Goal: Task Accomplishment & Management: Use online tool/utility

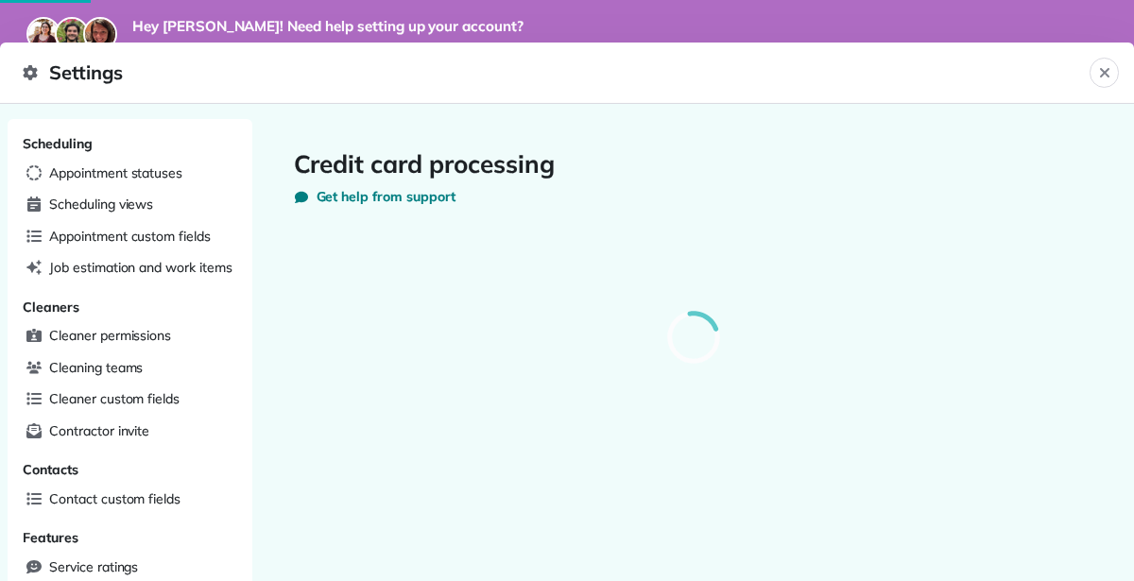
scroll to position [193, 434]
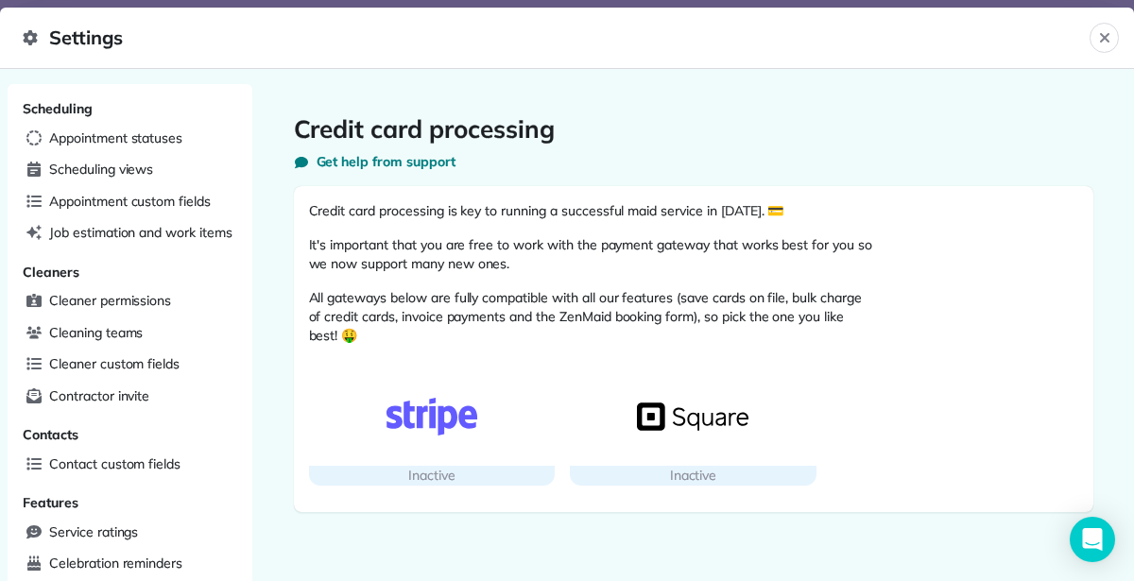
click at [690, 419] on img "button" at bounding box center [693, 417] width 112 height 38
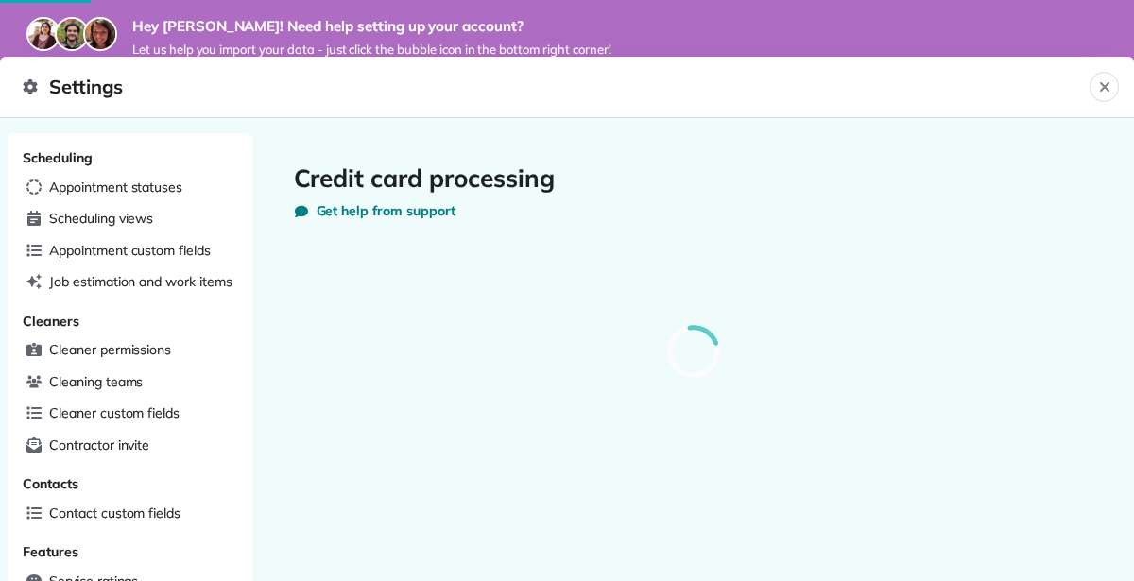
scroll to position [193, 434]
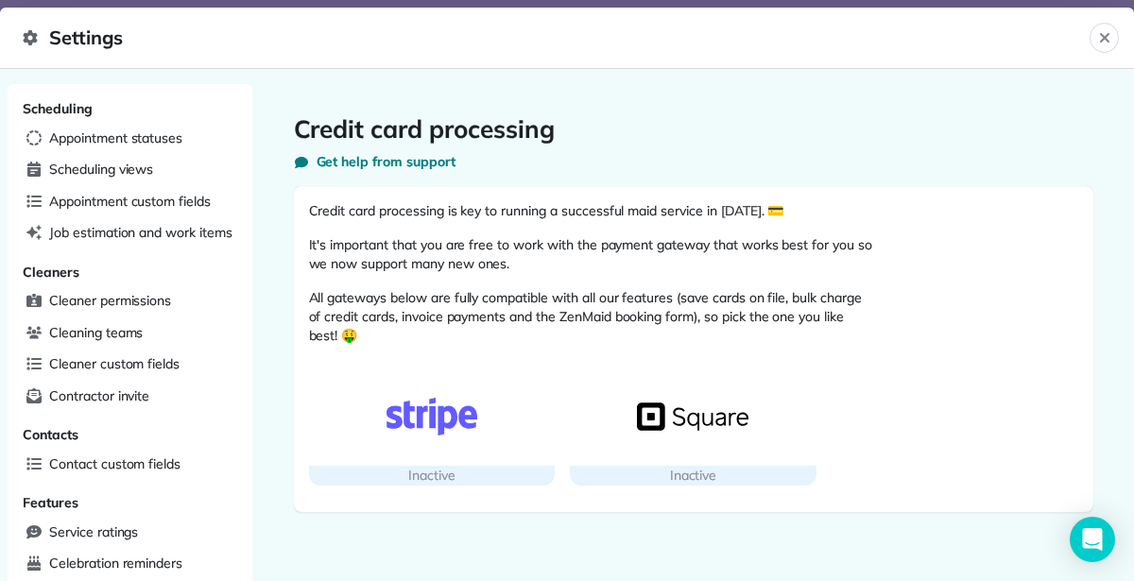
click at [696, 415] on img "button" at bounding box center [693, 417] width 112 height 38
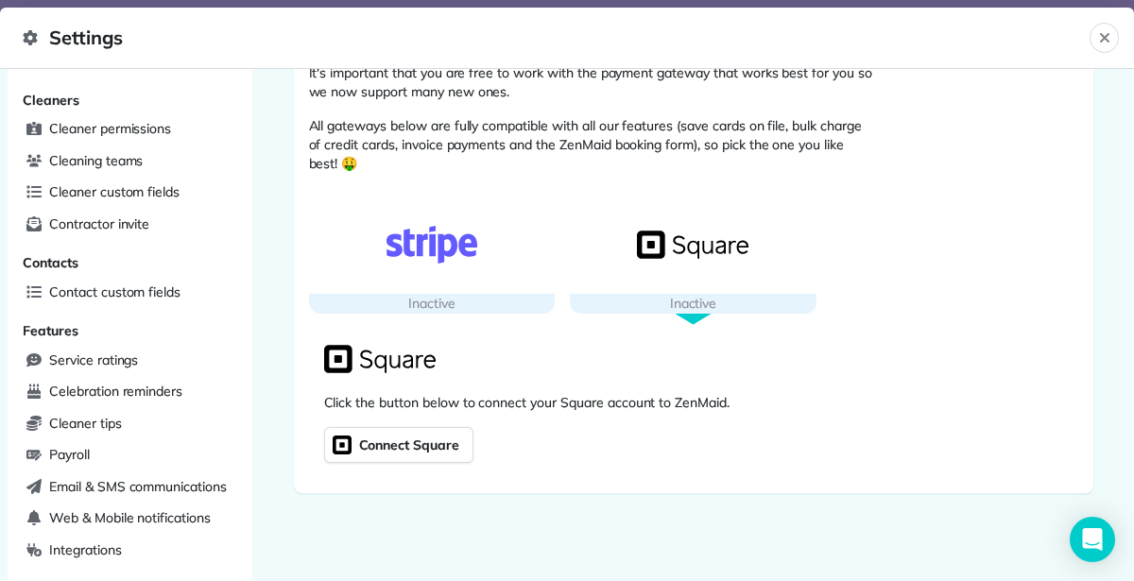
scroll to position [169, 0]
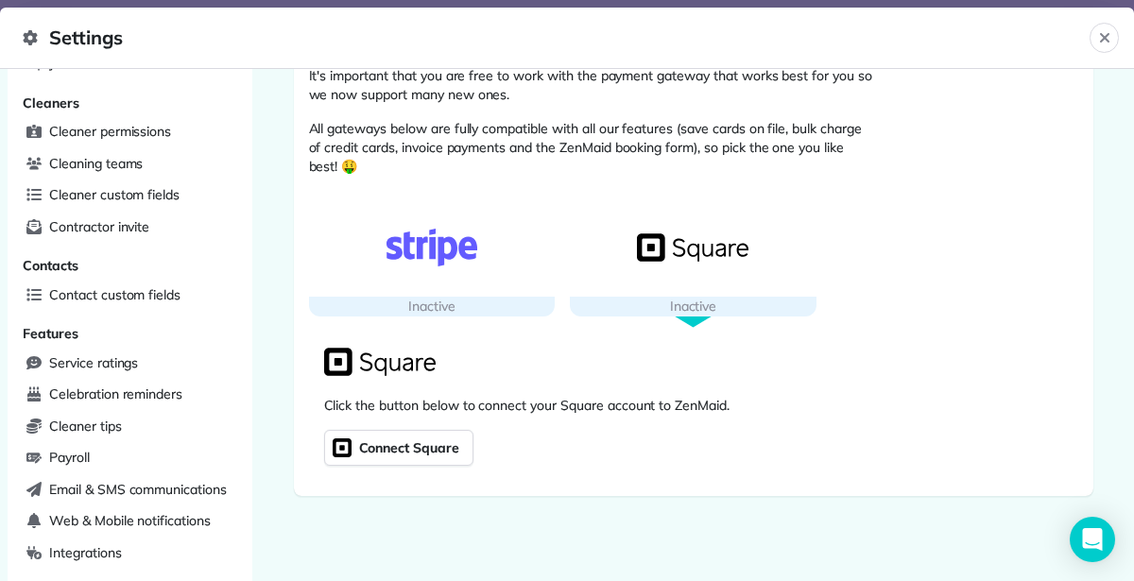
click at [378, 451] on span "Connect Square" at bounding box center [407, 448] width 104 height 26
